Goal: Task Accomplishment & Management: Use online tool/utility

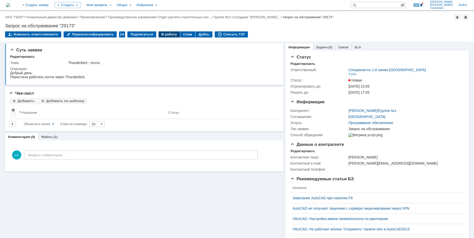
click at [158, 34] on div "В работу" at bounding box center [169, 34] width 22 height 6
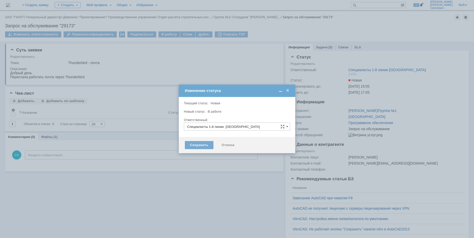
type input "[PERSON_NAME]"
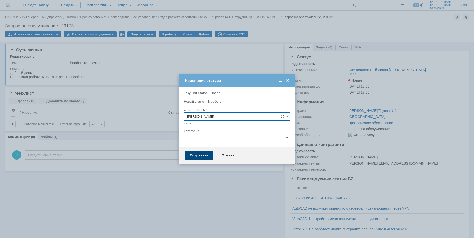
click at [193, 156] on div "Сохранить" at bounding box center [199, 155] width 29 height 8
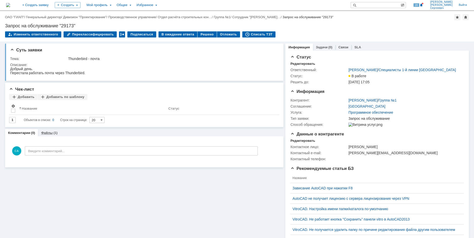
click at [45, 136] on div "Файлы (1)" at bounding box center [49, 132] width 23 height 7
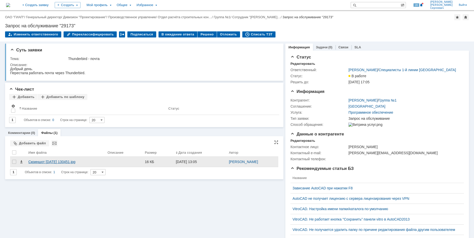
click at [50, 158] on div "Скриншот [DATE] 130451.jpg" at bounding box center [65, 162] width 79 height 10
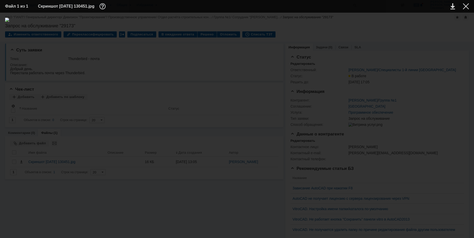
click at [106, 102] on div at bounding box center [237, 125] width 464 height 215
click at [280, 99] on img at bounding box center [237, 125] width 464 height 215
click at [465, 6] on div at bounding box center [466, 6] width 6 height 6
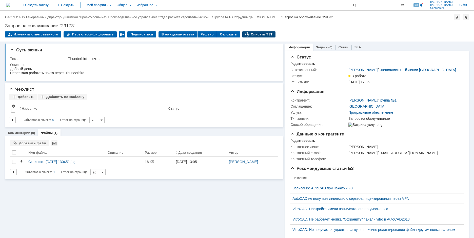
drag, startPoint x: 255, startPoint y: 38, endPoint x: 256, endPoint y: 35, distance: 3.4
click at [255, 38] on div "Изменить ответственного Переклассифицировать Подписаться В ожидание ответа Реше…" at bounding box center [237, 36] width 464 height 11
click at [256, 34] on div "Списать ТЗТ" at bounding box center [258, 34] width 33 height 6
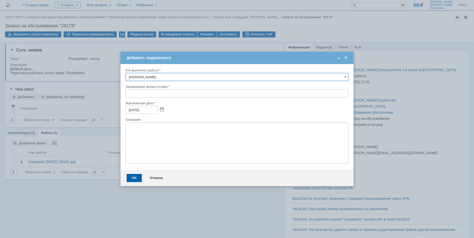
click at [128, 95] on input "text" at bounding box center [237, 93] width 223 height 8
type input "00:10"
click at [129, 179] on div "OK" at bounding box center [134, 178] width 15 height 8
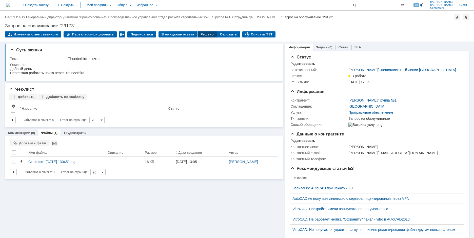
click at [202, 36] on div "Решено" at bounding box center [206, 34] width 19 height 6
